Goal: Task Accomplishment & Management: Complete application form

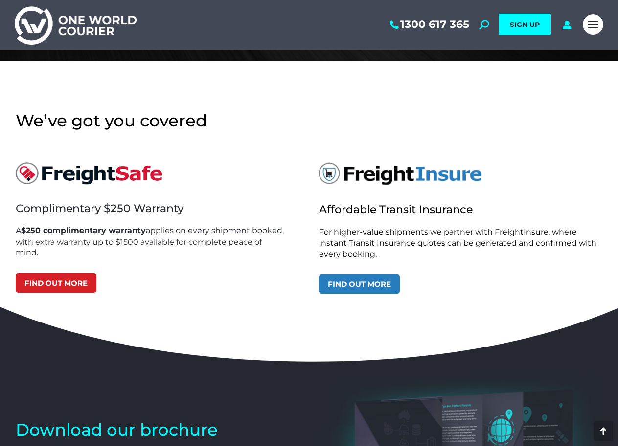
scroll to position [2887, 0]
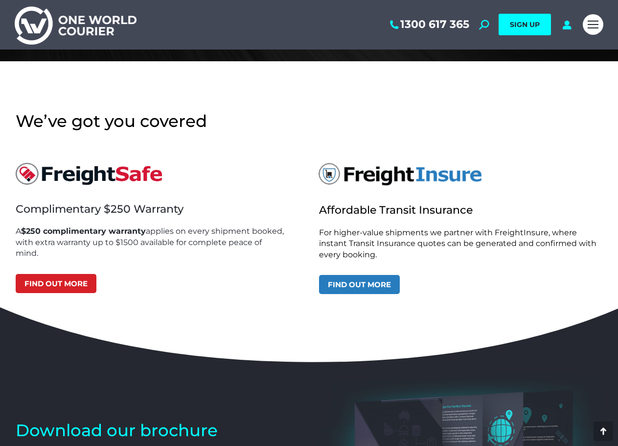
click at [350, 297] on div "Affordable Transit Insurance For higher-value shipments we partner with Freight…" at bounding box center [461, 225] width 304 height 157
click at [358, 281] on link "Find out more" at bounding box center [359, 284] width 81 height 19
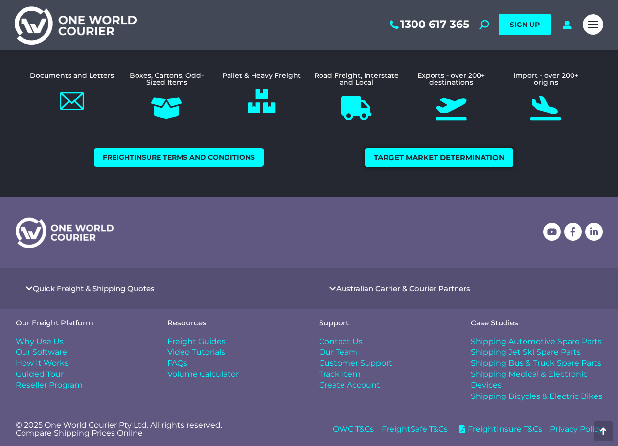
scroll to position [505, 0]
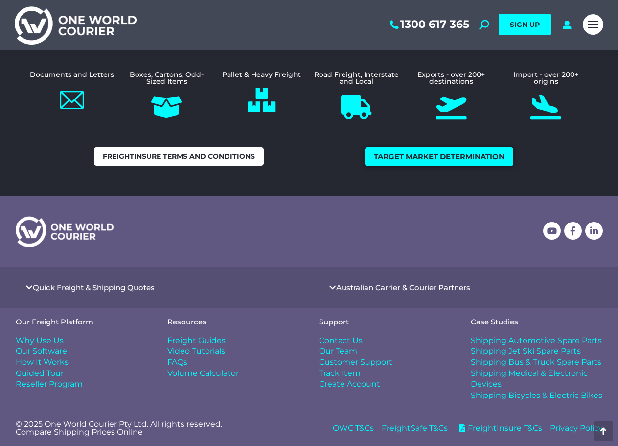
click at [172, 156] on span "Freightinsure Terms and Conditions" at bounding box center [179, 156] width 152 height 7
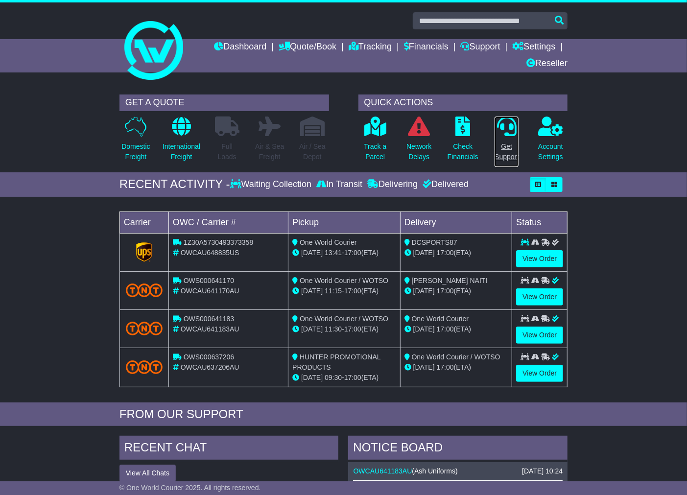
click at [503, 134] on icon at bounding box center [507, 127] width 20 height 20
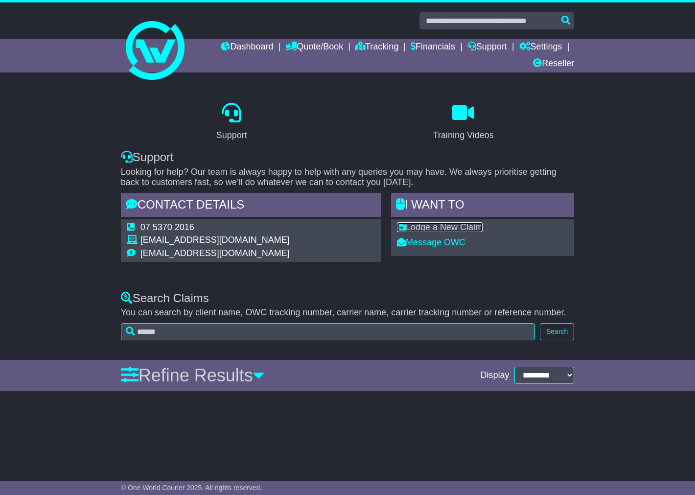
click at [445, 226] on link "Lodge a New Claim" at bounding box center [440, 227] width 86 height 10
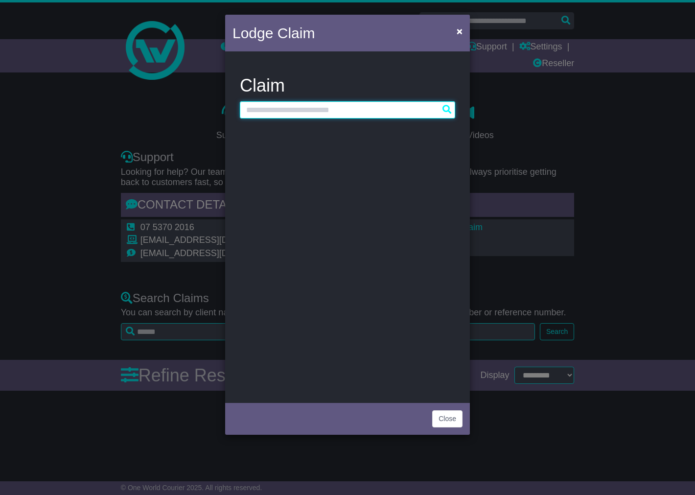
click at [354, 117] on input "text" at bounding box center [347, 109] width 215 height 17
click at [449, 110] on input "text" at bounding box center [347, 109] width 215 height 17
click at [319, 115] on input "text" at bounding box center [347, 109] width 215 height 17
click at [464, 29] on button "×" at bounding box center [460, 31] width 16 height 20
